Goal: Check status: Check status

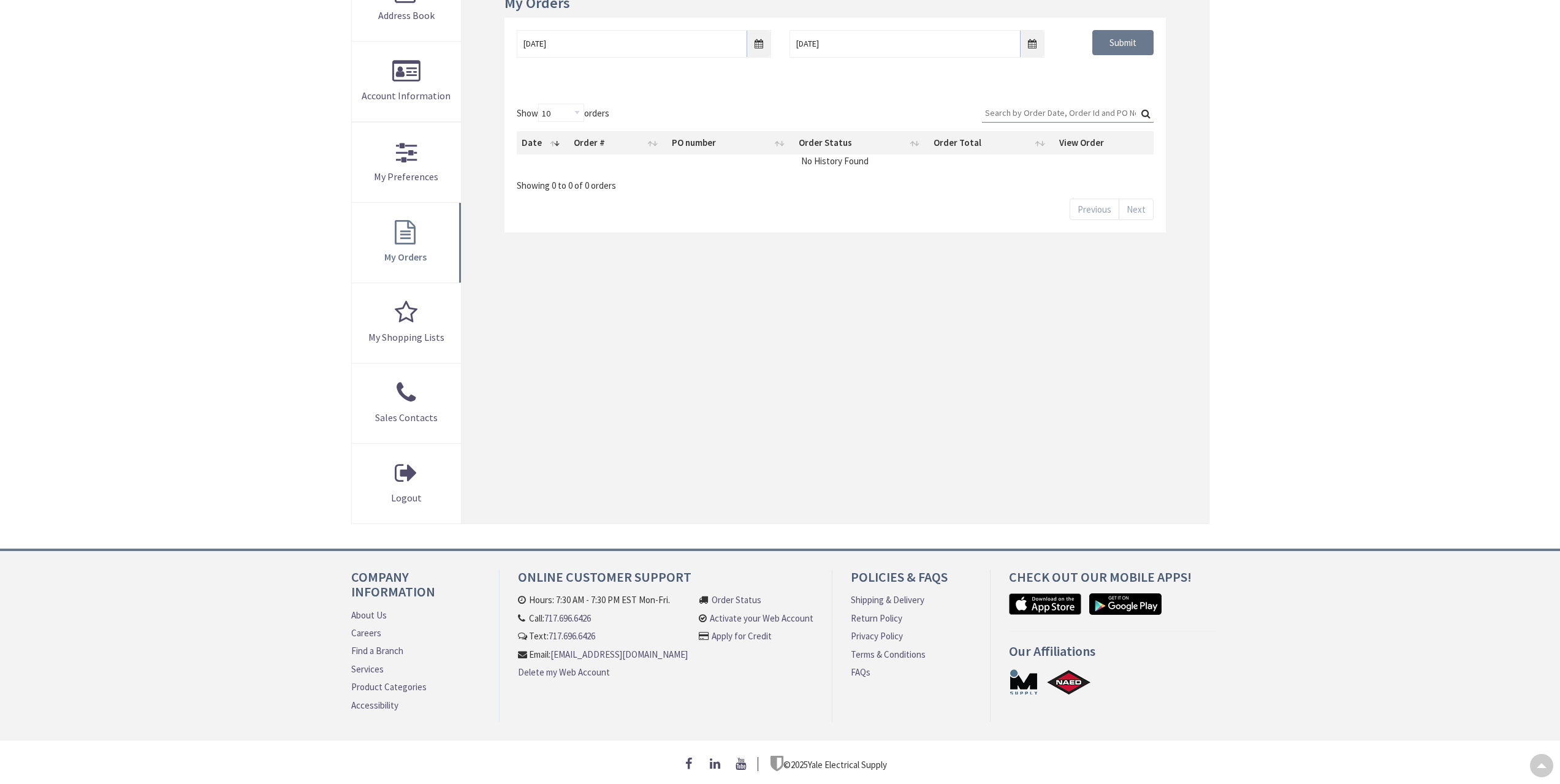
type input "[GEOGRAPHIC_DATA], [GEOGRAPHIC_DATA]"
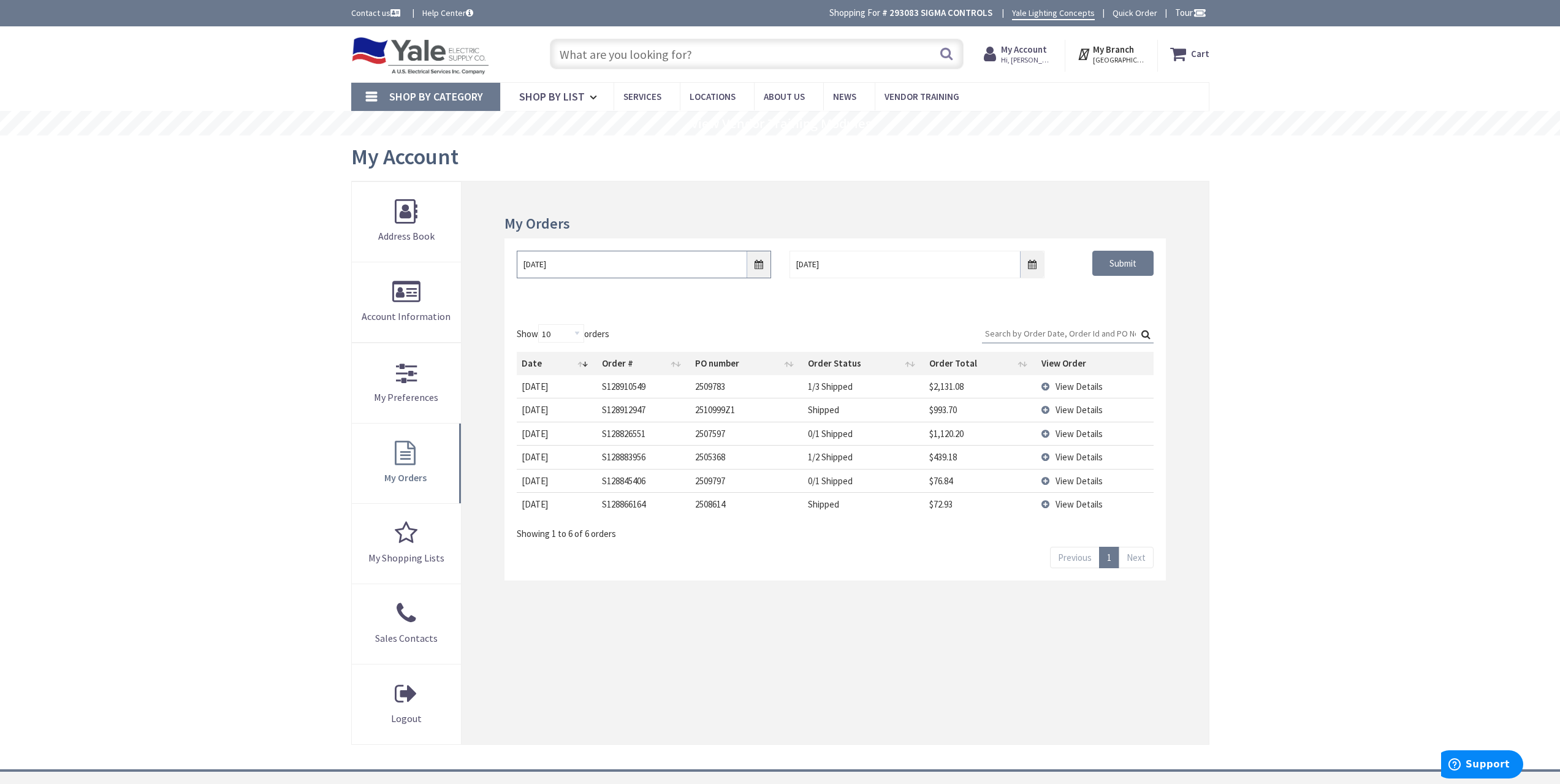
click at [767, 266] on input "9/26/2025" at bounding box center [644, 264] width 254 height 27
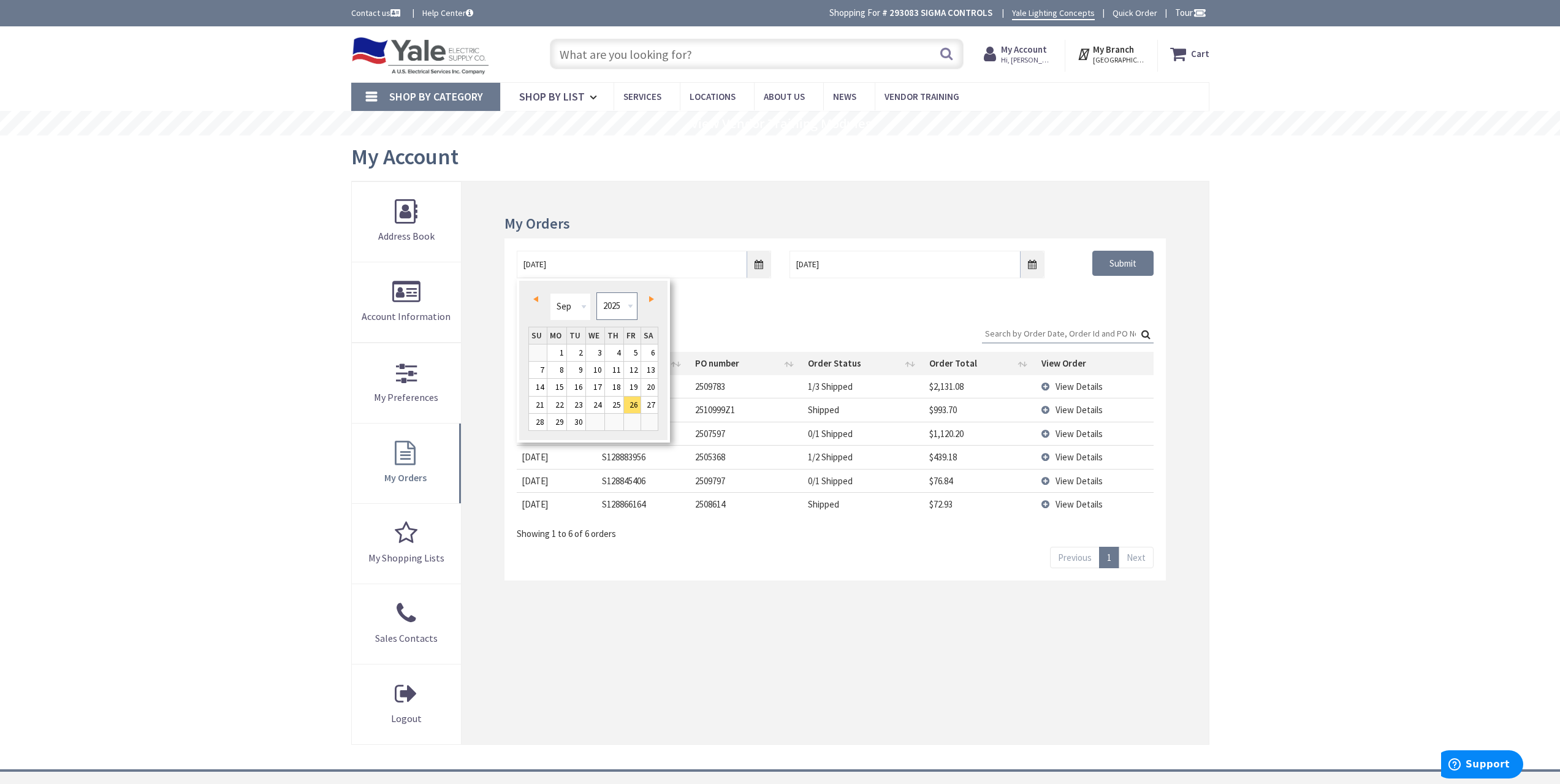
drag, startPoint x: 630, startPoint y: 298, endPoint x: 640, endPoint y: 323, distance: 26.9
click at [630, 298] on select "1980 1981 1982 1983 1984 1985 1986 1987 1988 1989 1990 1991 1992 1993 1994 1995…" at bounding box center [617, 306] width 41 height 27
type input "09/25/2021"
click at [1096, 304] on div "09/25/2021 10/3/2025 Submit" at bounding box center [835, 275] width 661 height 74
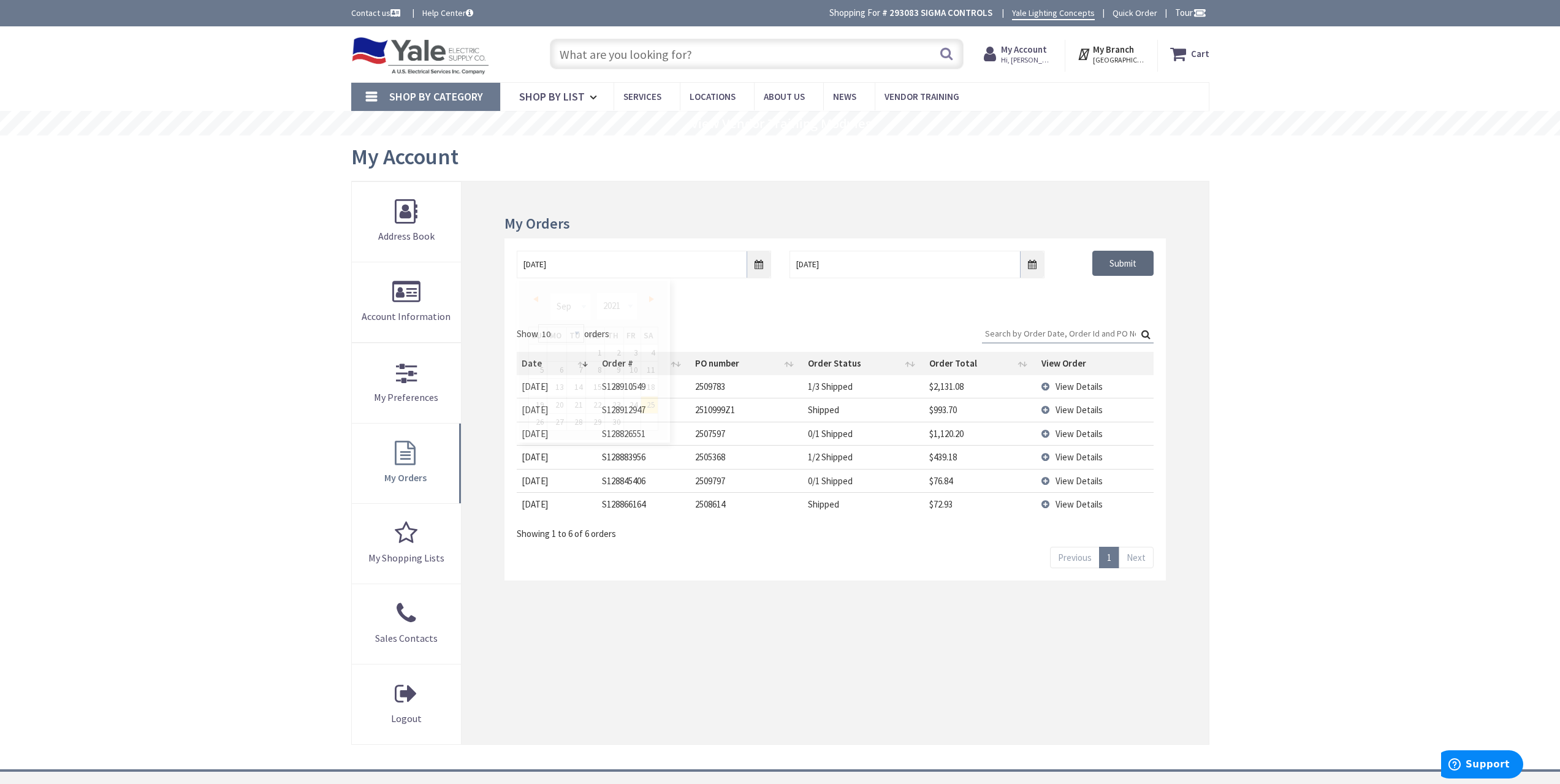
click at [1129, 262] on input "Submit" at bounding box center [1123, 263] width 62 height 26
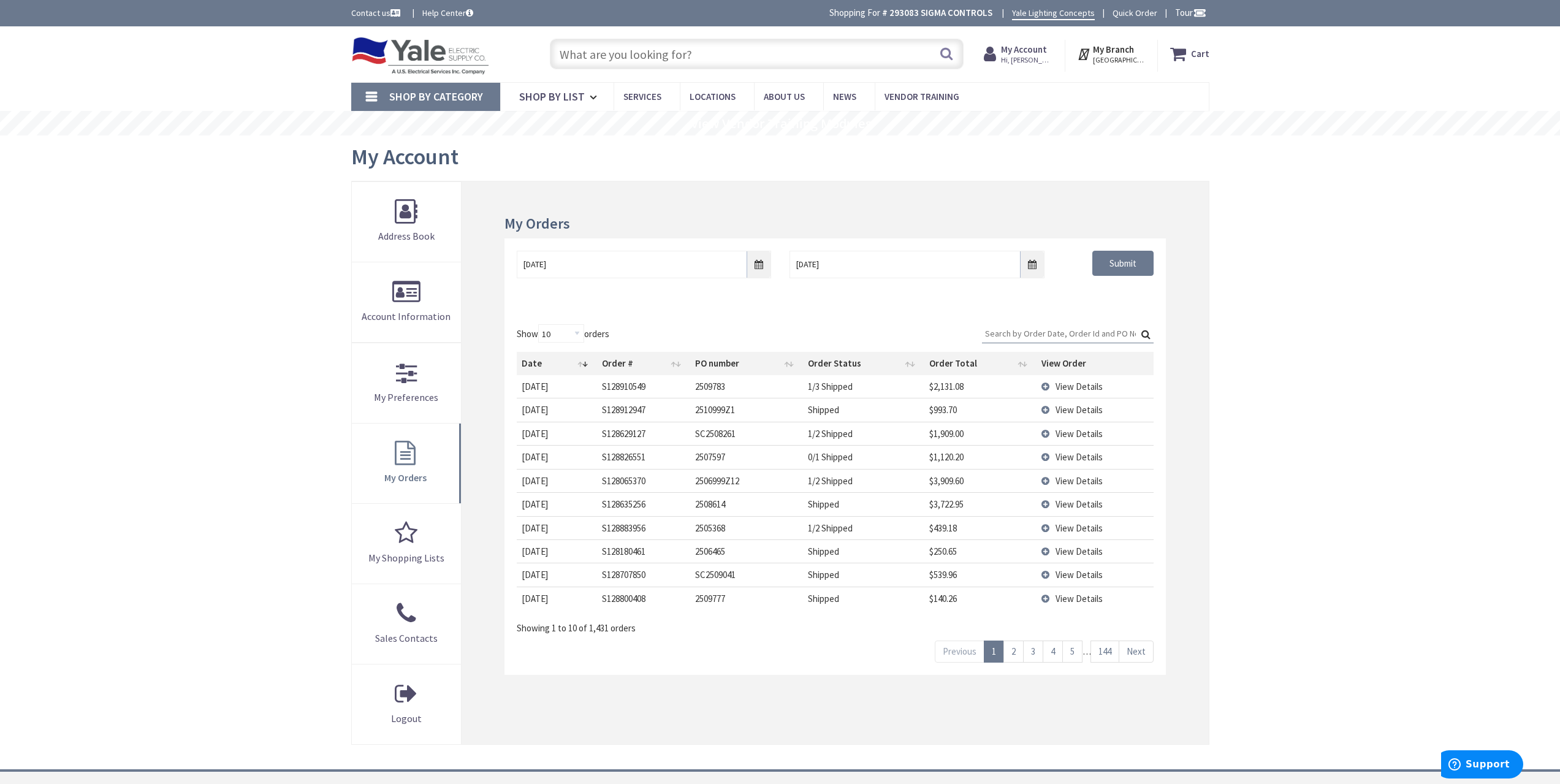
click at [1080, 406] on span "View Details" at bounding box center [1079, 410] width 47 height 11
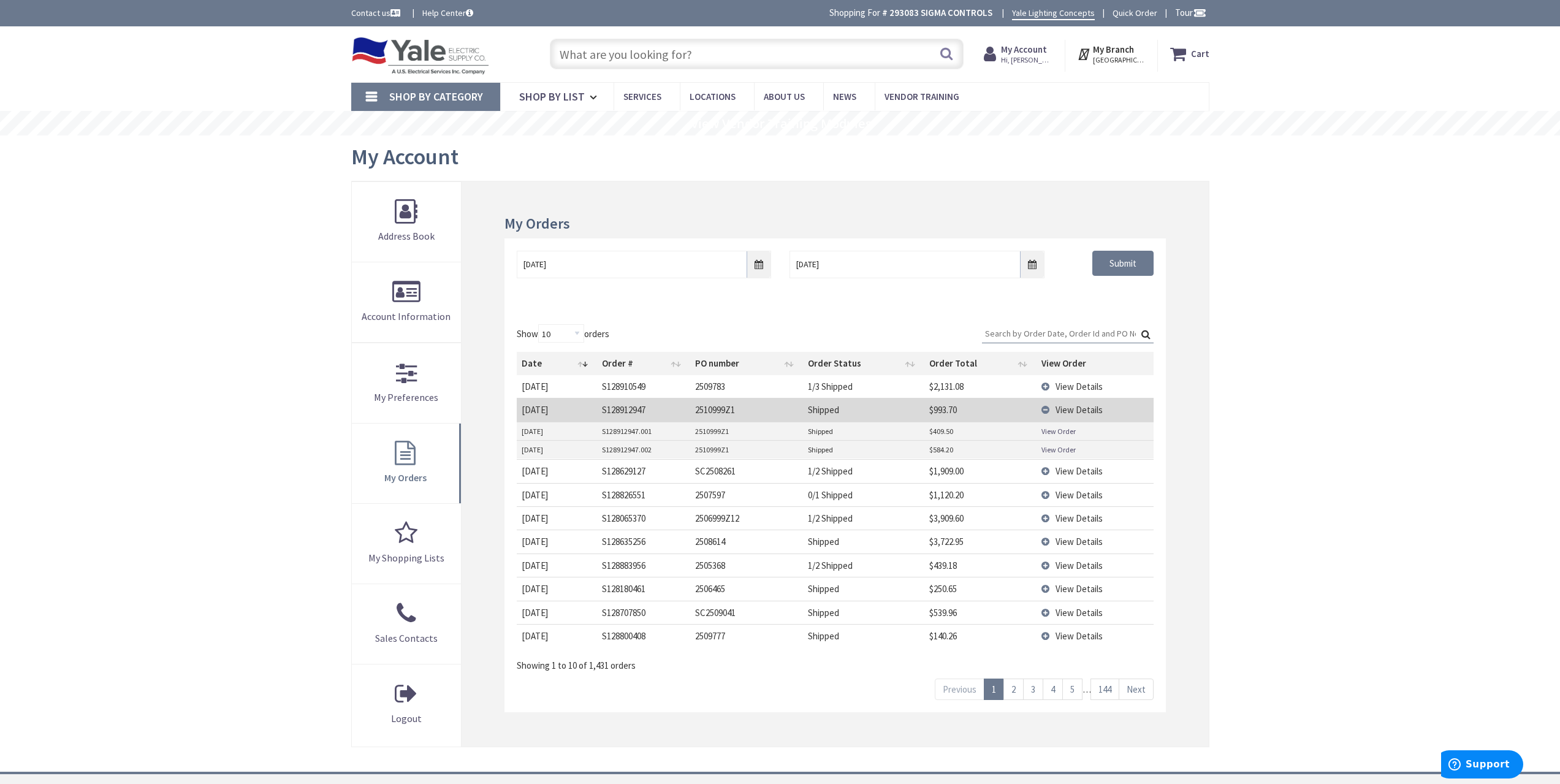
click at [1061, 433] on link "View Order" at bounding box center [1058, 432] width 34 height 11
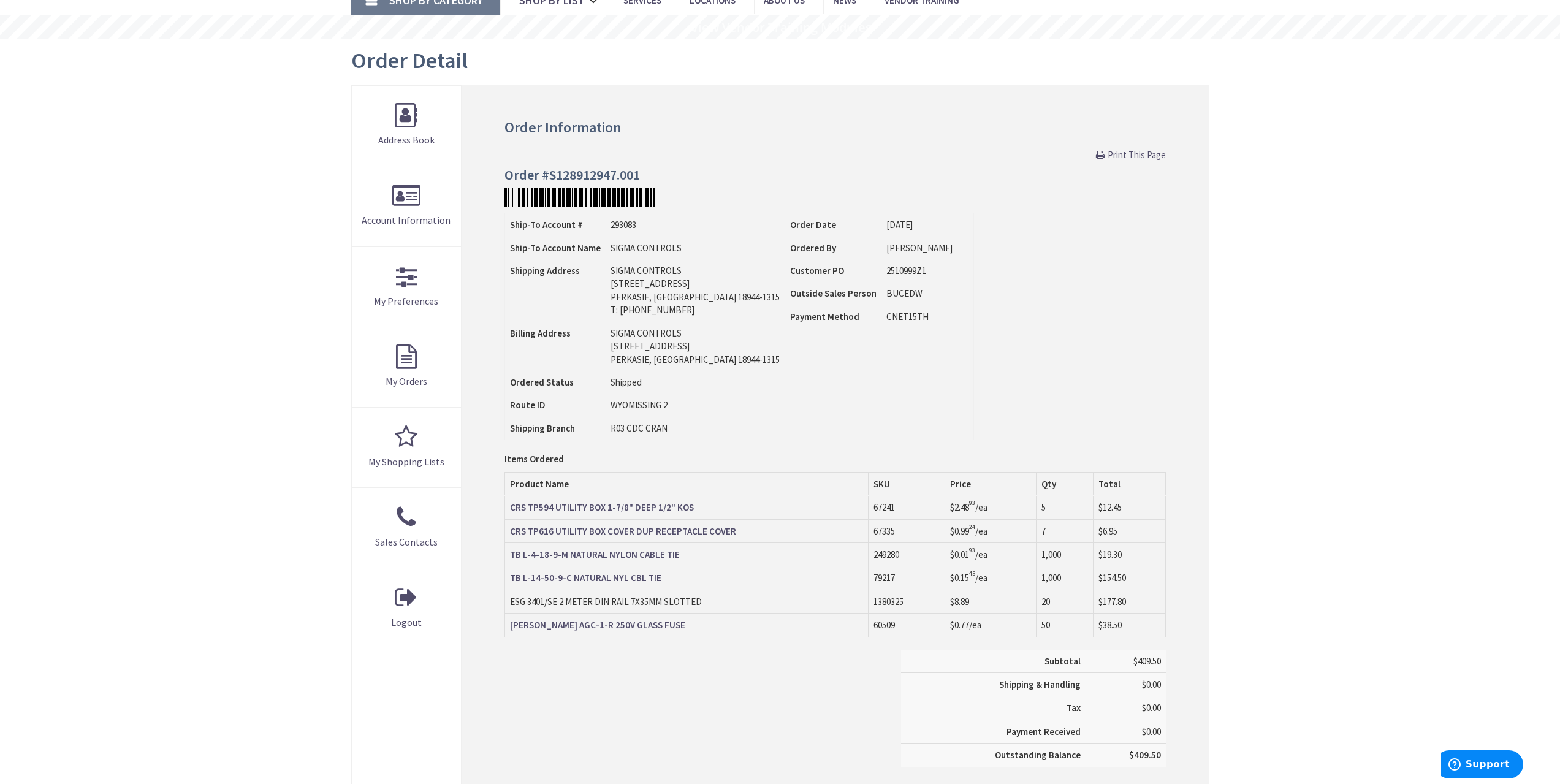
scroll to position [123, 0]
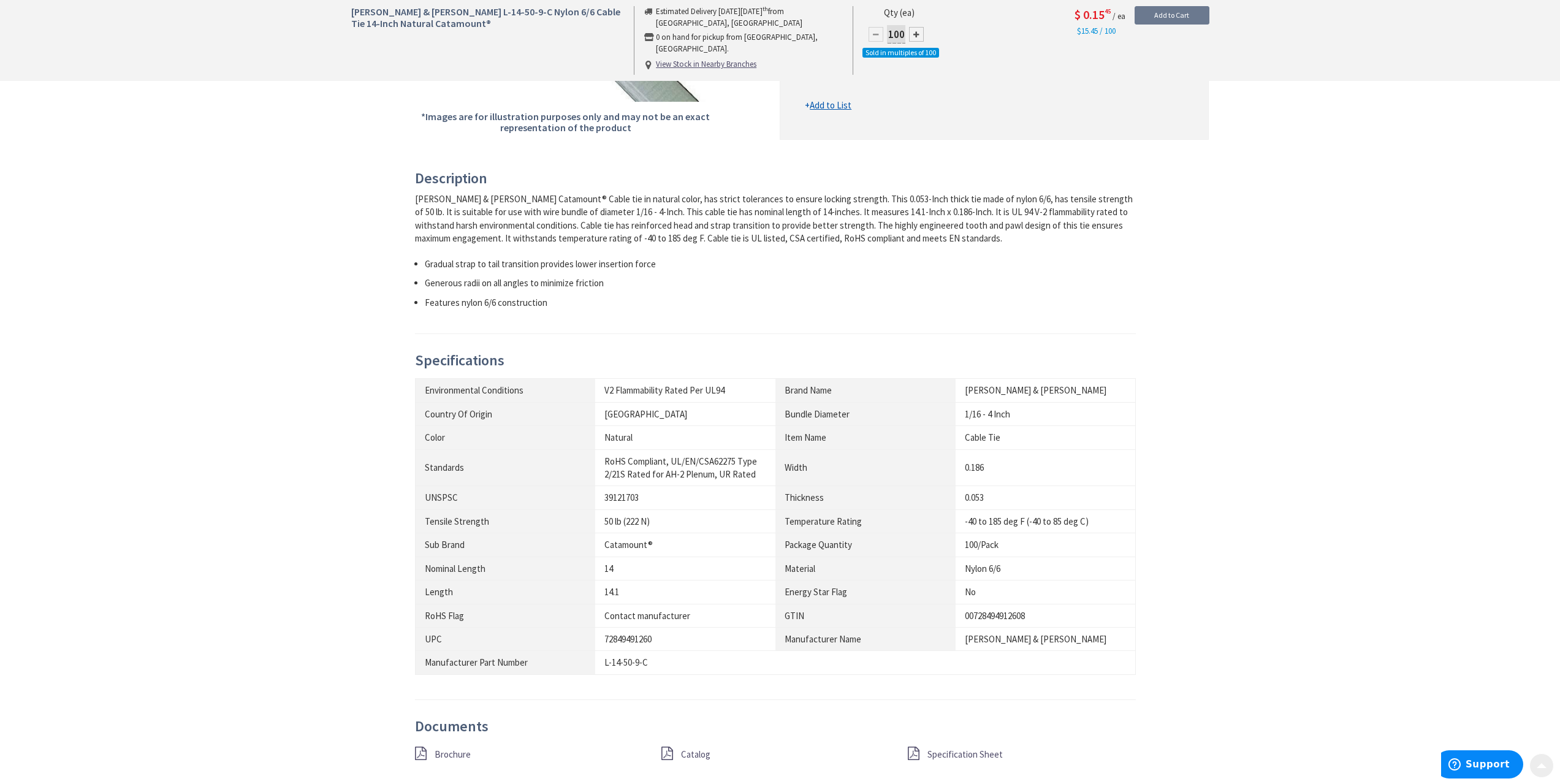
scroll to position [429, 0]
